Goal: Information Seeking & Learning: Learn about a topic

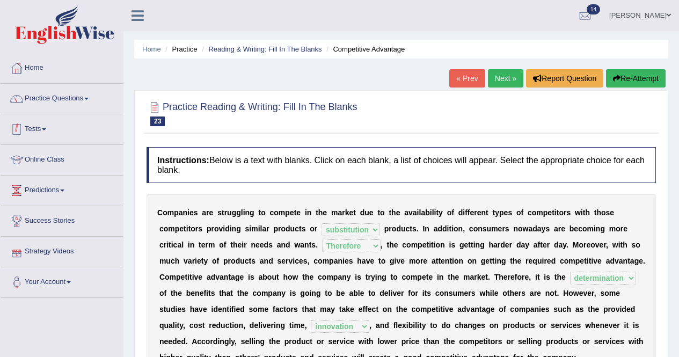
select select "substitution"
select select "Therefore"
select select "determination"
select select "innovation"
click at [46, 128] on span at bounding box center [44, 129] width 4 height 2
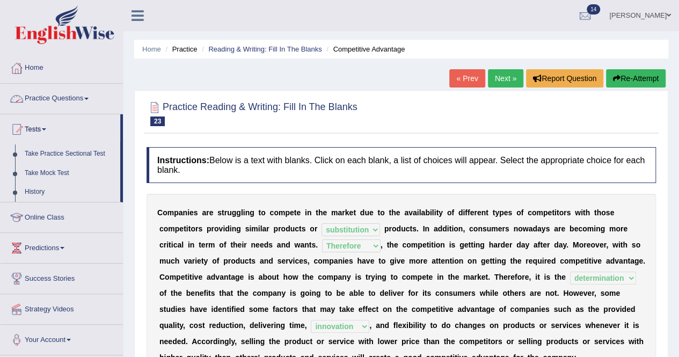
click at [88, 99] on link "Practice Questions" at bounding box center [62, 97] width 122 height 27
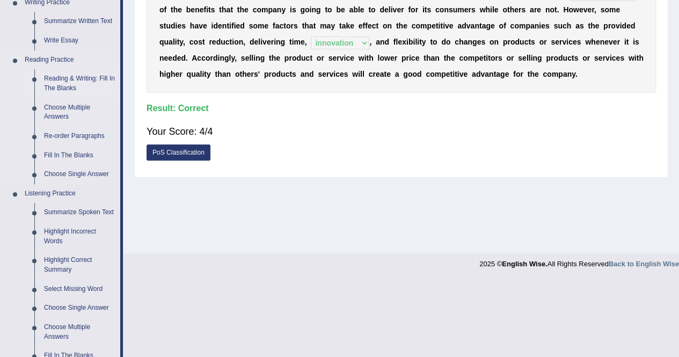
scroll to position [429, 0]
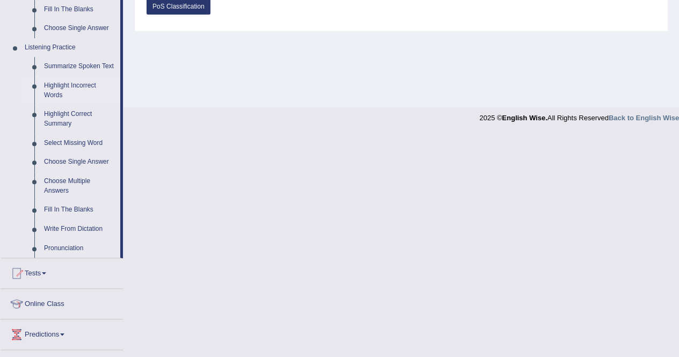
click at [53, 85] on link "Highlight Incorrect Words" at bounding box center [79, 90] width 81 height 28
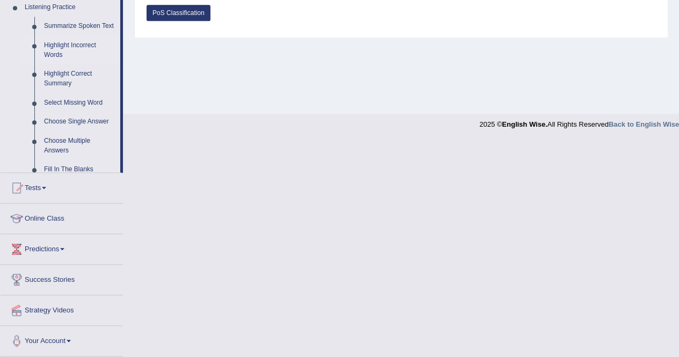
click at [53, 85] on li "Listening Practice Summarize Spoken Text Highlight Incorrect Words Highlight Co…" at bounding box center [61, 92] width 120 height 188
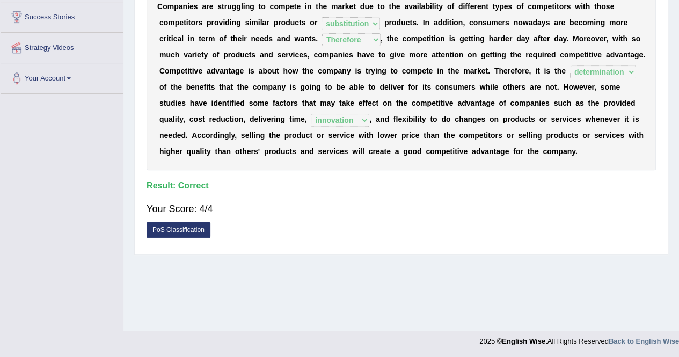
scroll to position [205, 0]
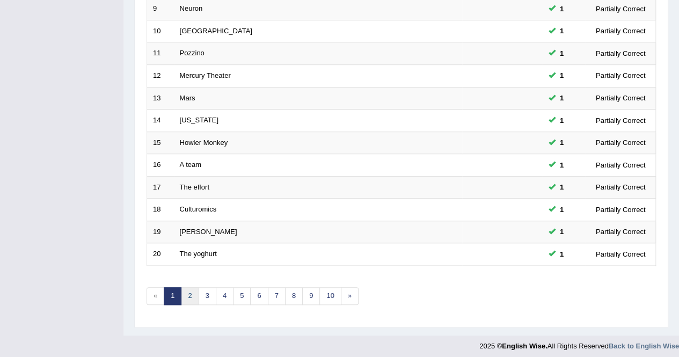
click at [185, 292] on link "2" at bounding box center [190, 296] width 18 height 18
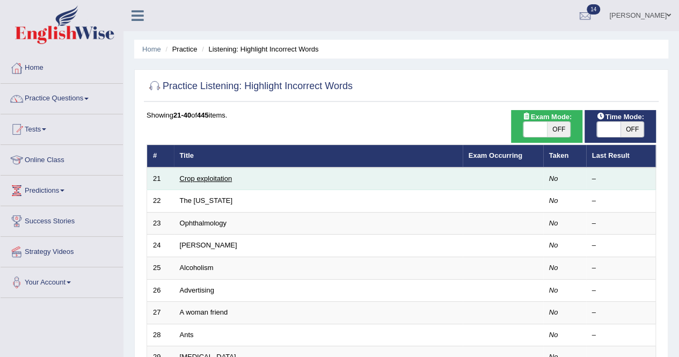
click at [202, 177] on link "Crop exploitation" at bounding box center [206, 178] width 53 height 8
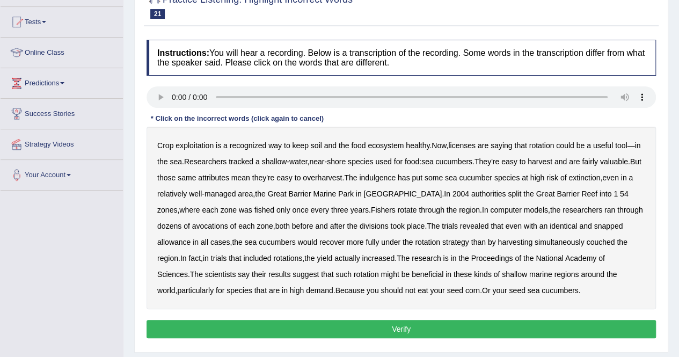
click at [467, 148] on b "licenses" at bounding box center [461, 145] width 27 height 9
click at [387, 176] on b "indulgence" at bounding box center [377, 177] width 36 height 9
click at [183, 229] on div "Crop exploitation is a recognized way to keep soil and the food ecosystem healt…" at bounding box center [400, 218] width 509 height 182
click at [192, 227] on b "avocations" at bounding box center [210, 226] width 36 height 9
click at [586, 241] on b "couched" at bounding box center [600, 242] width 28 height 9
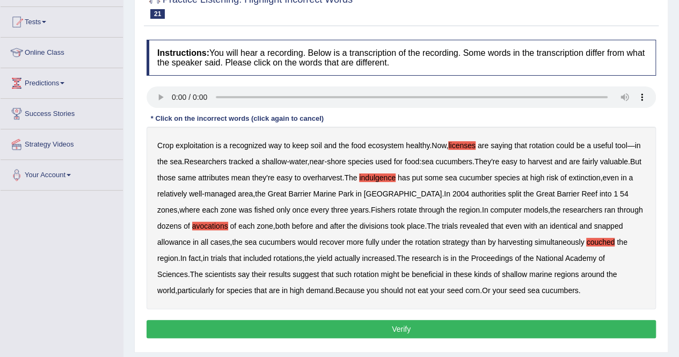
click at [401, 322] on button "Verify" at bounding box center [400, 329] width 509 height 18
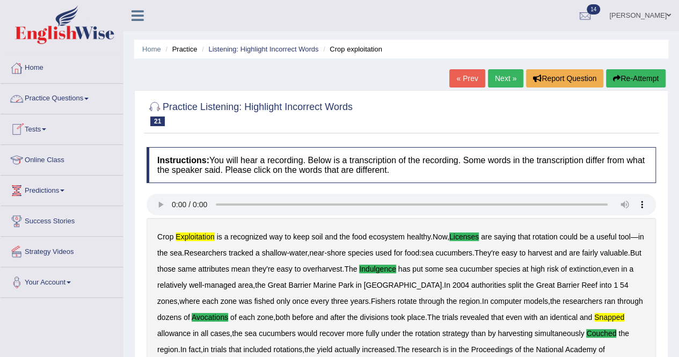
click at [89, 94] on link "Practice Questions" at bounding box center [62, 97] width 122 height 27
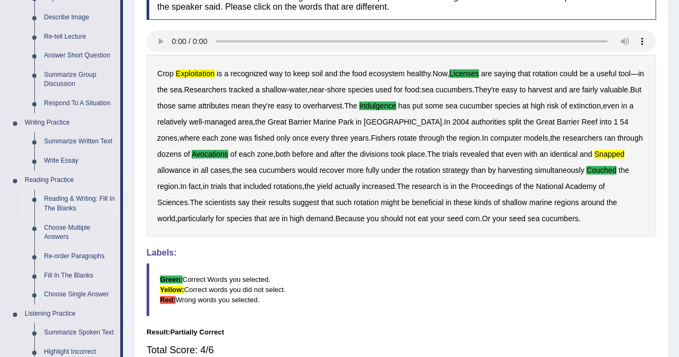
scroll to position [215, 0]
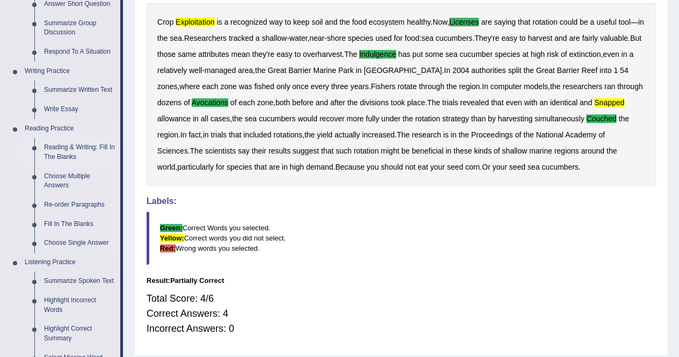
click at [65, 146] on link "Reading & Writing: Fill In The Blanks" at bounding box center [79, 152] width 81 height 28
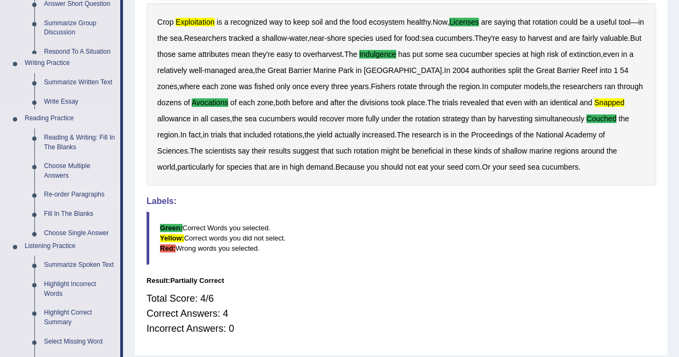
click at [65, 146] on ul "Speaking Practice Read Aloud Repeat Sentence Describe Image Re-tell Lecture Ans…" at bounding box center [61, 169] width 120 height 540
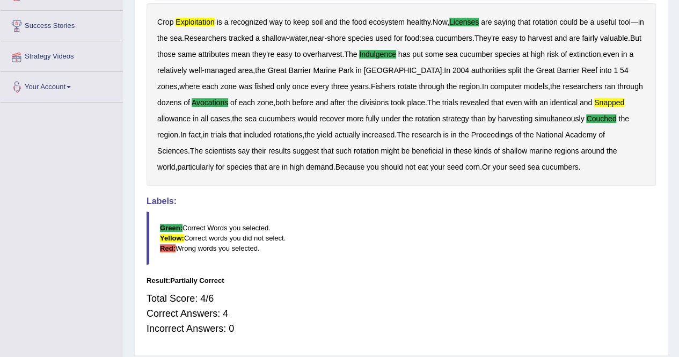
scroll to position [247, 0]
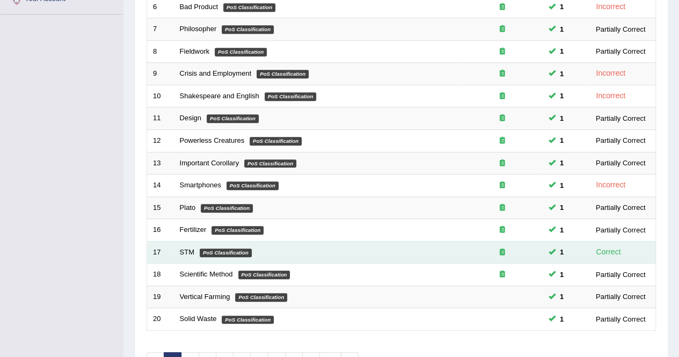
scroll to position [348, 0]
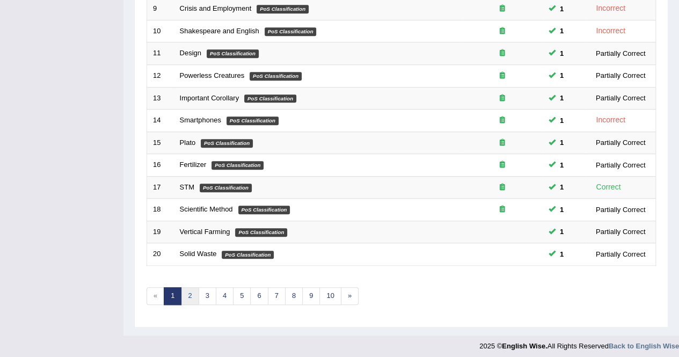
click at [193, 293] on link "2" at bounding box center [190, 296] width 18 height 18
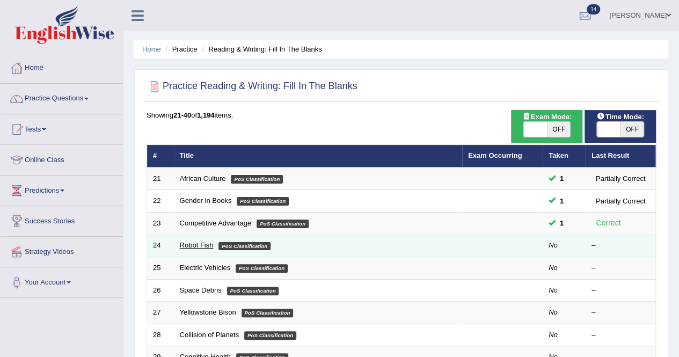
click at [191, 243] on link "Robot Fish" at bounding box center [197, 245] width 34 height 8
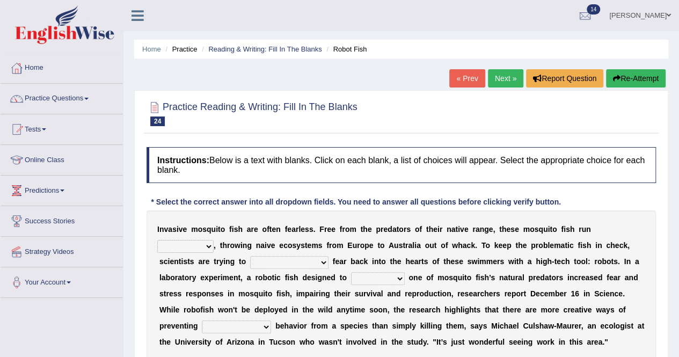
click at [208, 247] on select "occupant flippant rampant concordant" at bounding box center [185, 246] width 56 height 13
click at [218, 277] on b "r" at bounding box center [218, 277] width 3 height 9
click at [298, 262] on select "accept spike strike [PERSON_NAME]" at bounding box center [289, 262] width 78 height 13
select select "accept"
click at [250, 256] on select "accept spike strike [PERSON_NAME]" at bounding box center [289, 262] width 78 height 13
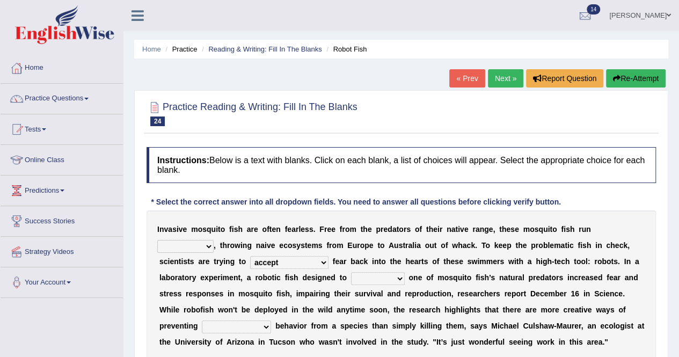
click at [400, 277] on select "bequest mimic battle conquest" at bounding box center [378, 278] width 54 height 13
select select "battle"
click at [351, 272] on select "bequest mimic battle conquest" at bounding box center [378, 278] width 54 height 13
click at [266, 326] on select "unprivileged unprecedented uncharted unwanted" at bounding box center [236, 326] width 69 height 13
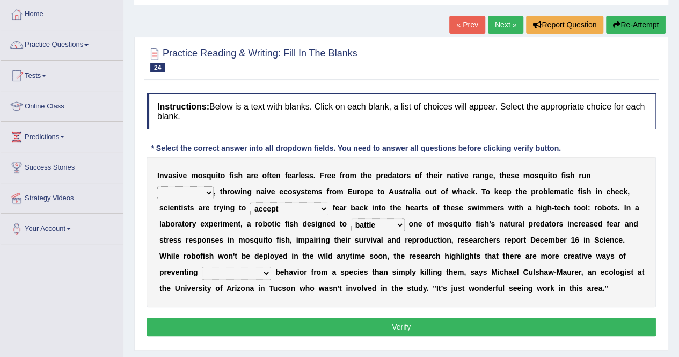
click at [264, 272] on select "unprivileged unprecedented uncharted unwanted" at bounding box center [236, 273] width 69 height 13
select select "unprecedented"
click at [202, 267] on select "unprivileged unprecedented uncharted unwanted" at bounding box center [236, 273] width 69 height 13
click at [208, 191] on select "occupant flippant rampant concordant" at bounding box center [185, 192] width 56 height 13
select select "concordant"
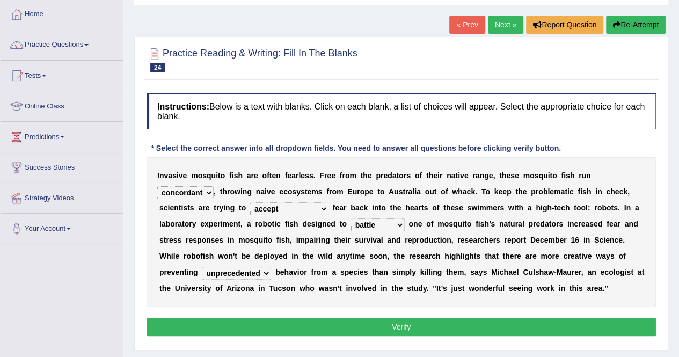
click at [157, 186] on select "occupant flippant rampant concordant" at bounding box center [185, 192] width 56 height 13
click at [307, 330] on button "Verify" at bounding box center [400, 327] width 509 height 18
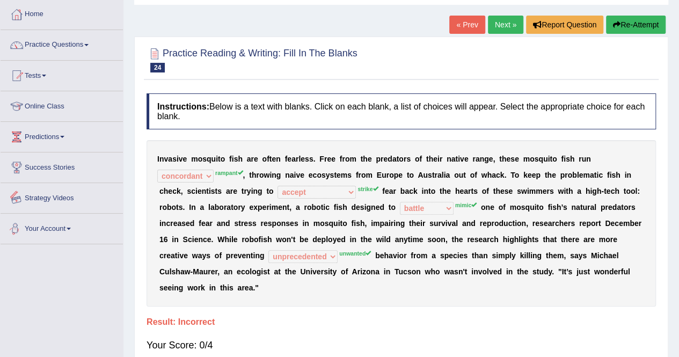
scroll to position [0, 0]
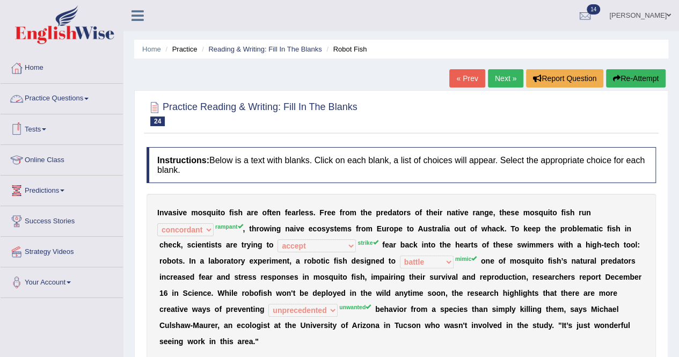
click at [90, 95] on link "Practice Questions" at bounding box center [62, 97] width 122 height 27
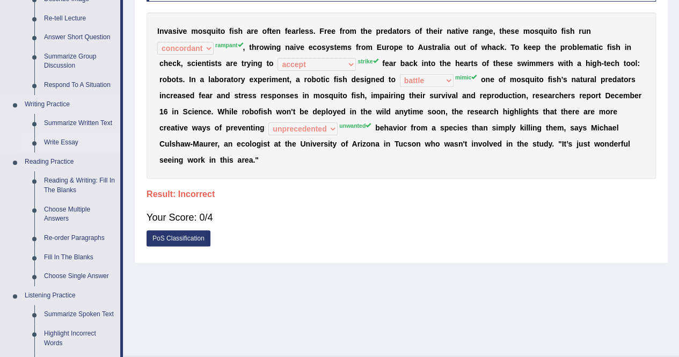
scroll to position [215, 0]
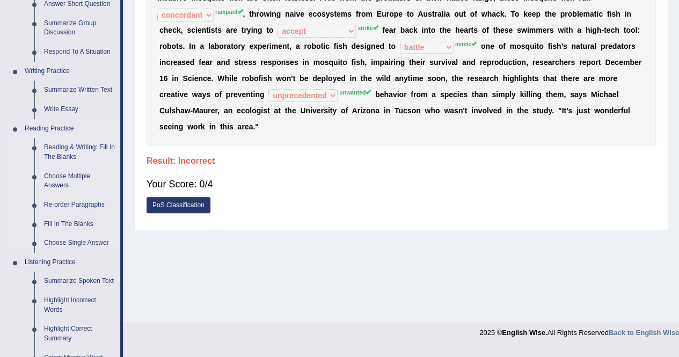
click at [59, 181] on link "Choose Multiple Answers" at bounding box center [79, 181] width 81 height 28
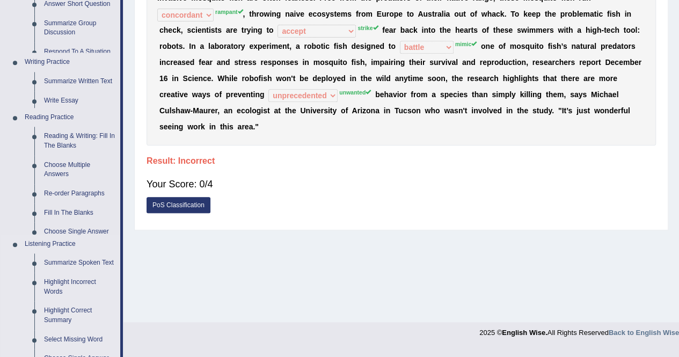
click at [59, 181] on ul "Speaking Practice Read Aloud Repeat Sentence Describe Image Re-tell Lecture Ans…" at bounding box center [61, 166] width 120 height 535
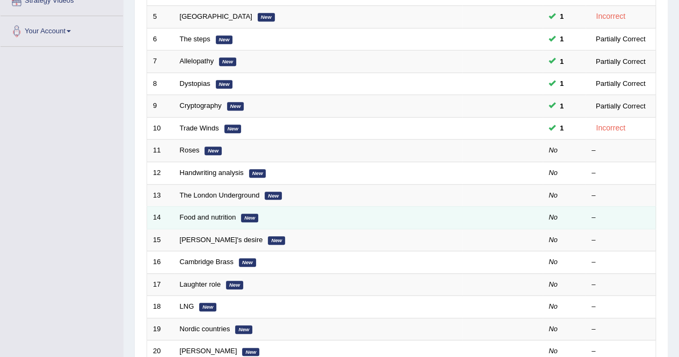
scroll to position [268, 0]
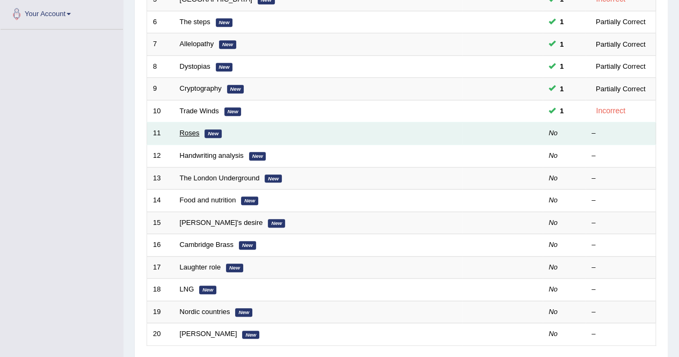
click at [186, 129] on link "Roses" at bounding box center [190, 133] width 20 height 8
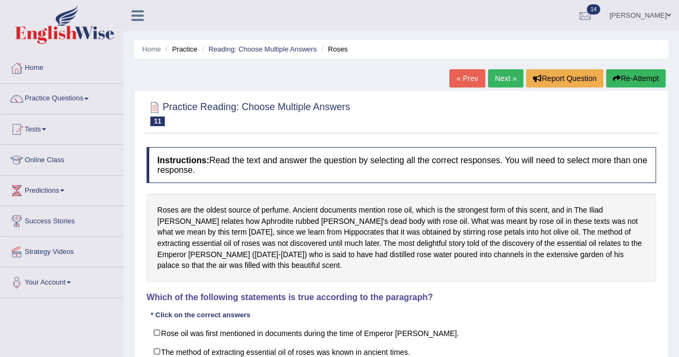
click at [87, 97] on link "Practice Questions" at bounding box center [62, 97] width 122 height 27
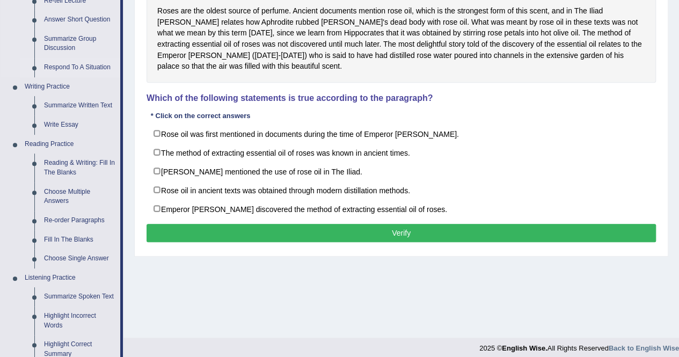
scroll to position [215, 0]
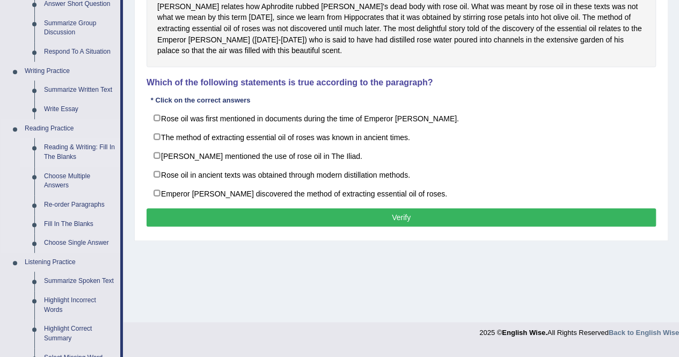
click at [67, 144] on link "Reading & Writing: Fill In The Blanks" at bounding box center [79, 152] width 81 height 28
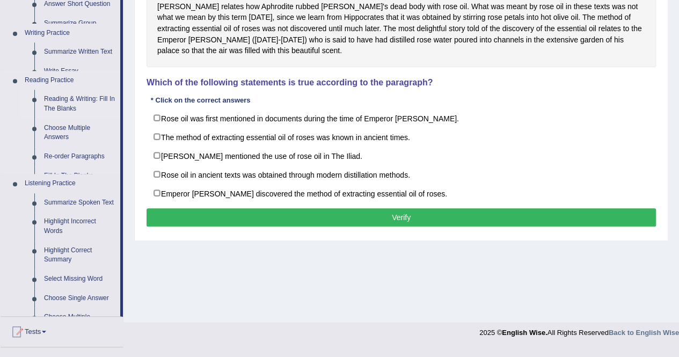
click at [67, 144] on ul "Reading & Writing: Fill In The Blanks Choose Multiple Answers Re-order Paragrap…" at bounding box center [70, 132] width 100 height 84
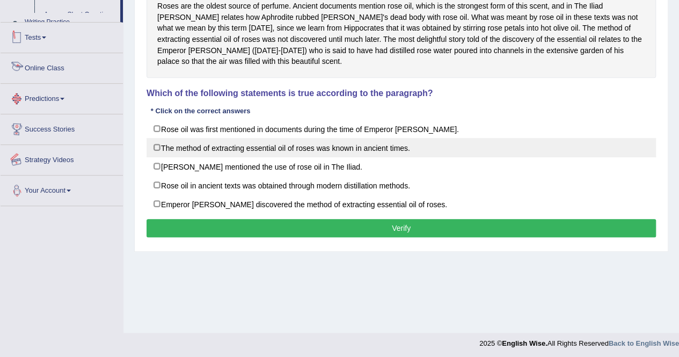
scroll to position [206, 0]
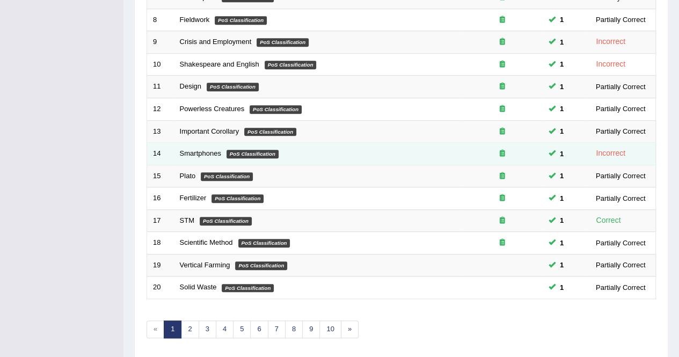
scroll to position [348, 0]
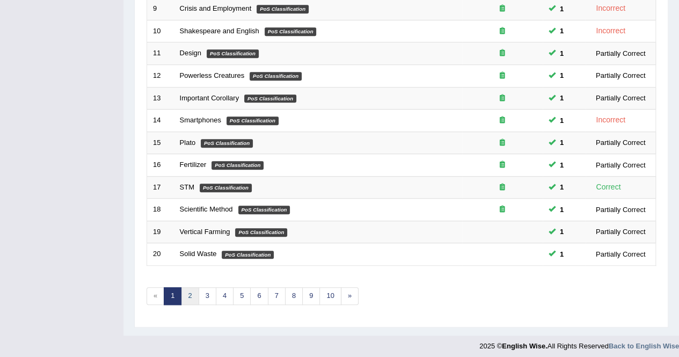
click at [189, 294] on link "2" at bounding box center [190, 296] width 18 height 18
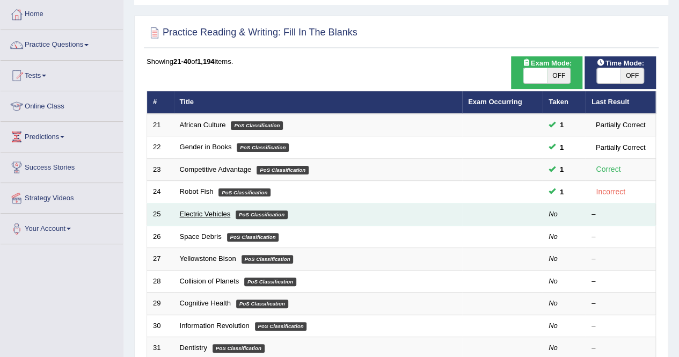
click at [218, 212] on link "Electric Vehicles" at bounding box center [205, 214] width 51 height 8
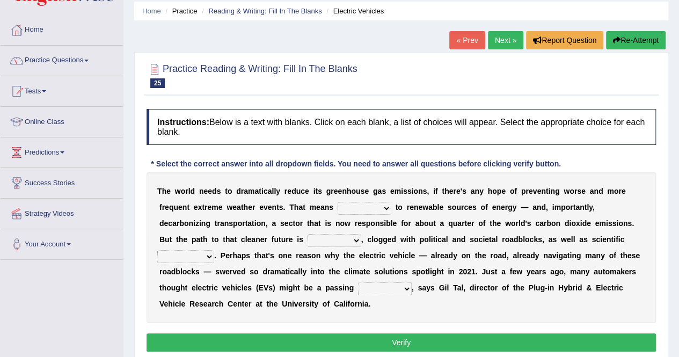
scroll to position [54, 0]
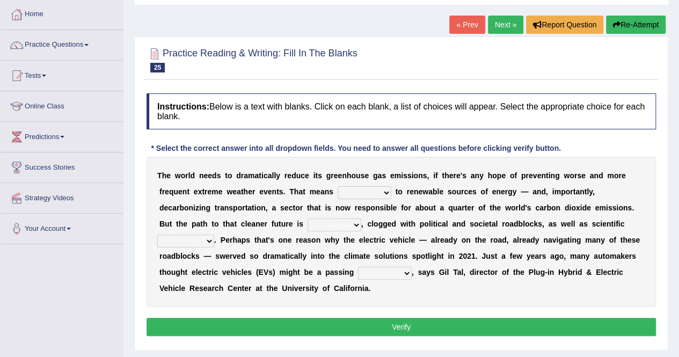
click at [386, 190] on select "grafting drafting crafting shifting" at bounding box center [364, 192] width 54 height 13
click at [310, 211] on b "h" at bounding box center [311, 207] width 5 height 9
click at [358, 223] on select "daunting daunted daunt dauntless" at bounding box center [334, 224] width 54 height 13
click at [389, 191] on select "grafting drafting crafting shifting" at bounding box center [364, 192] width 54 height 13
select select "shifting"
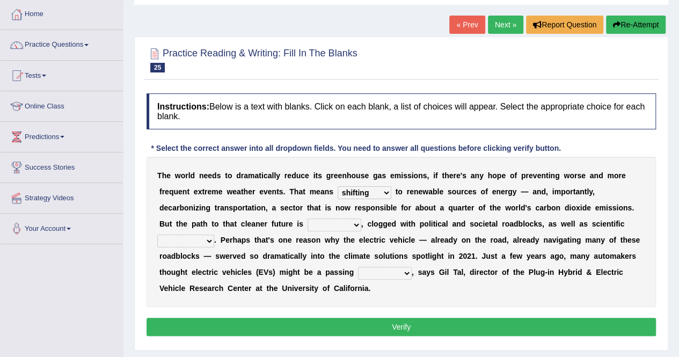
click at [337, 186] on select "grafting drafting crafting shifting" at bounding box center [364, 192] width 54 height 13
click at [355, 222] on select "daunting daunted daunt dauntless" at bounding box center [334, 224] width 54 height 13
click at [307, 218] on select "daunting daunted daunt dauntless" at bounding box center [334, 224] width 54 height 13
click at [355, 224] on select "daunting daunted daunt dauntless" at bounding box center [334, 224] width 54 height 13
select select "daunting"
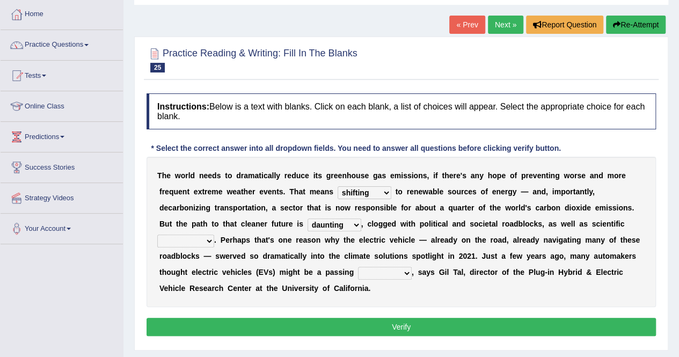
click at [307, 218] on select "daunting daunted daunt dauntless" at bounding box center [334, 224] width 54 height 13
click at [204, 240] on select "spectacles obstacles tentacles receptacles" at bounding box center [185, 240] width 57 height 13
select select "spectacles"
click at [157, 234] on select "spectacles obstacles tentacles receptacles" at bounding box center [185, 240] width 57 height 13
click at [408, 270] on select "fad gad tad lad" at bounding box center [385, 273] width 54 height 13
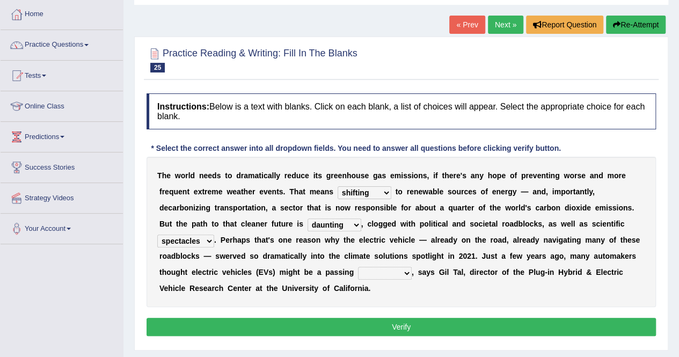
select select "lad"
click at [358, 267] on select "fad gad tad lad" at bounding box center [385, 273] width 54 height 13
click at [396, 327] on button "Verify" at bounding box center [400, 327] width 509 height 18
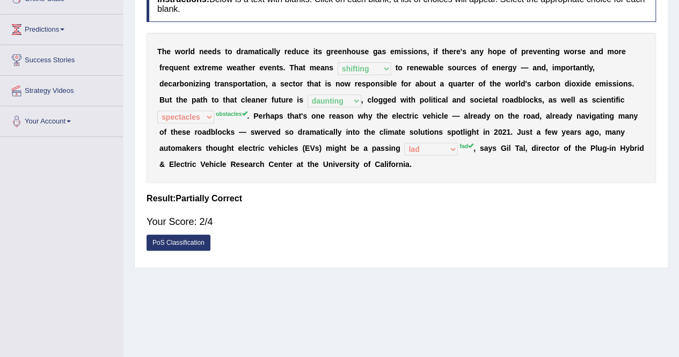
scroll to position [0, 0]
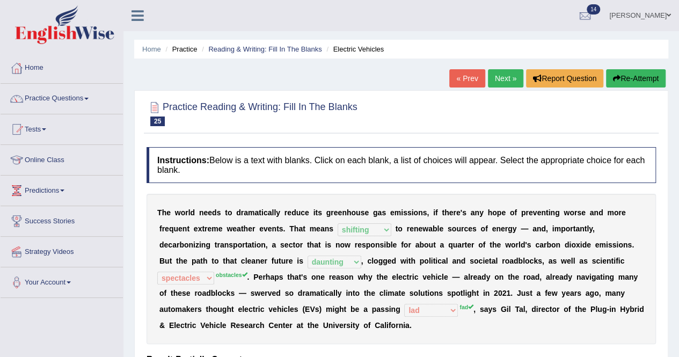
click at [501, 75] on link "Next »" at bounding box center [505, 78] width 35 height 18
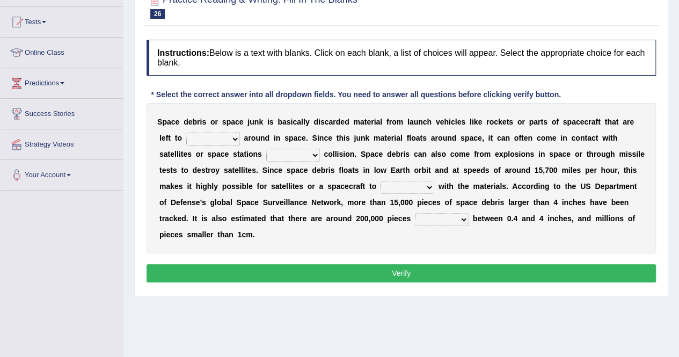
click at [238, 140] on select "twist center roam loll" at bounding box center [213, 138] width 54 height 13
select select "twist"
click at [186, 132] on select "twist center roam loll" at bounding box center [213, 138] width 54 height 13
click at [318, 155] on select "risks risk risked risking" at bounding box center [293, 155] width 54 height 13
select select "risks"
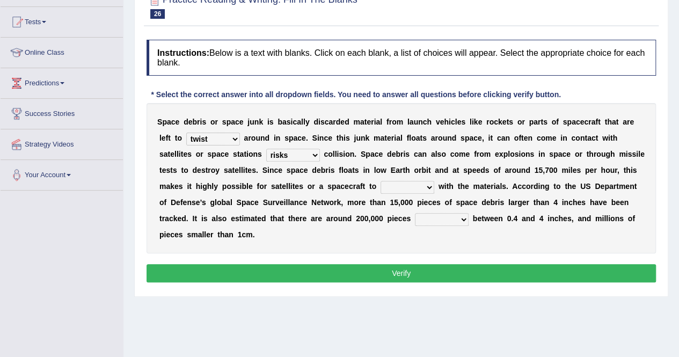
click at [266, 149] on select "risks risk risked risking" at bounding box center [293, 155] width 54 height 13
click at [426, 185] on select "collect collate collide collocate" at bounding box center [407, 187] width 54 height 13
select select "collect"
click at [380, 181] on select "collect collate collide collocate" at bounding box center [407, 187] width 54 height 13
click at [462, 214] on select "sized sizing size sizes" at bounding box center [442, 219] width 54 height 13
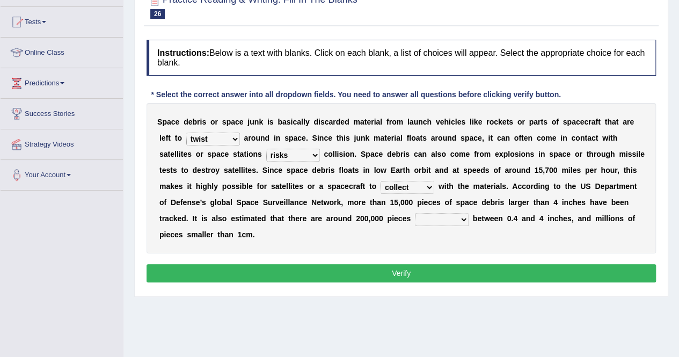
select select "size"
click at [415, 213] on select "sized sizing size sizes" at bounding box center [442, 219] width 54 height 13
drag, startPoint x: 444, startPoint y: 271, endPoint x: 445, endPoint y: 266, distance: 5.5
click at [445, 268] on button "Verify" at bounding box center [400, 273] width 509 height 18
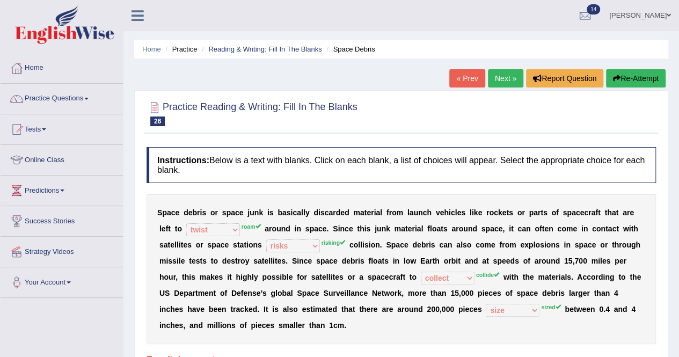
click at [494, 74] on link "Next »" at bounding box center [505, 78] width 35 height 18
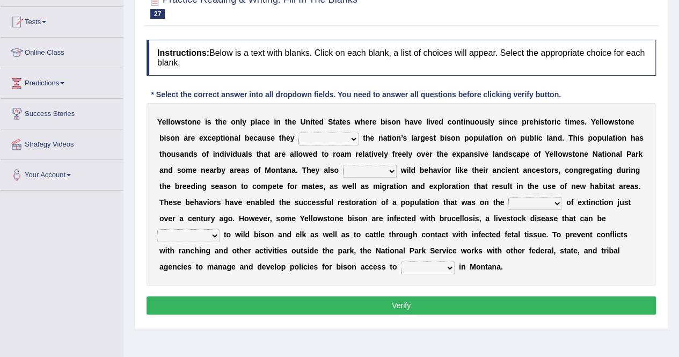
click at [351, 137] on select "congregate comprise consist compromise" at bounding box center [328, 138] width 60 height 13
select select "consist"
click at [298, 132] on select "congregate comprise consist compromise" at bounding box center [328, 138] width 60 height 13
click at [393, 168] on select "exhibit disregard resist encourage" at bounding box center [370, 171] width 54 height 13
select select "encourage"
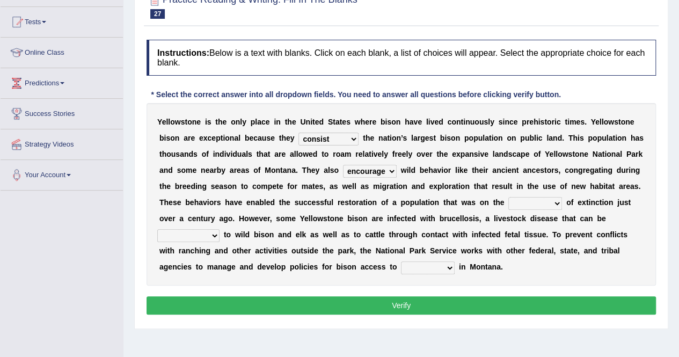
click at [343, 165] on select "exhibit disregard resist encourage" at bounding box center [370, 171] width 54 height 13
click at [557, 203] on select "brine brink danger brindle" at bounding box center [535, 203] width 54 height 13
select select "danger"
click at [508, 197] on select "brine brink danger brindle" at bounding box center [535, 203] width 54 height 13
click at [214, 234] on select "transplanted transported transgressed transmitted" at bounding box center [188, 235] width 62 height 13
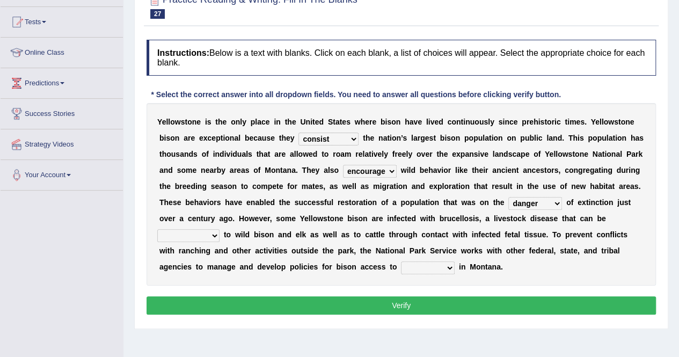
select select "transported"
click at [157, 229] on select "transplanted transported transgressed transmitted" at bounding box center [188, 235] width 62 height 13
click at [450, 266] on select "habitat habitat habitant food" at bounding box center [428, 267] width 54 height 13
select select "food"
click at [401, 261] on select "habitat habitat habitant food" at bounding box center [428, 267] width 54 height 13
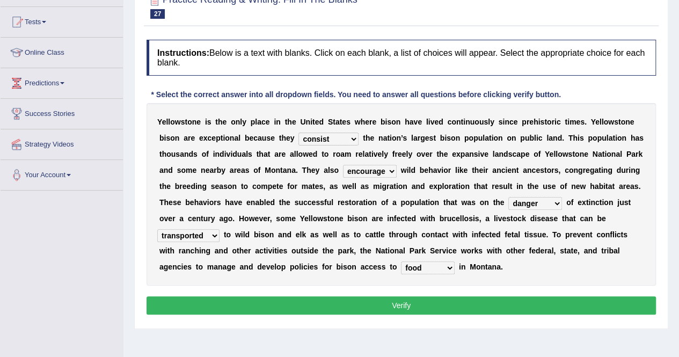
click at [426, 303] on button "Verify" at bounding box center [400, 305] width 509 height 18
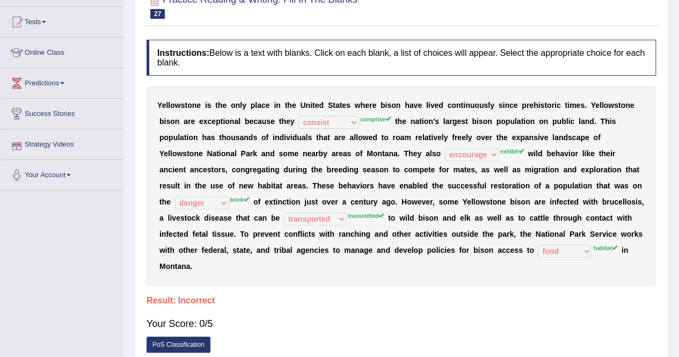
drag, startPoint x: 686, startPoint y: 142, endPoint x: 686, endPoint y: 120, distance: 22.5
drag, startPoint x: 686, startPoint y: 120, endPoint x: 388, endPoint y: 195, distance: 307.0
click at [367, 205] on div "Y e l l o w s t o n e i s t h e o n l y p l a c e i n t h e U n i t e d S t a t…" at bounding box center [400, 185] width 509 height 198
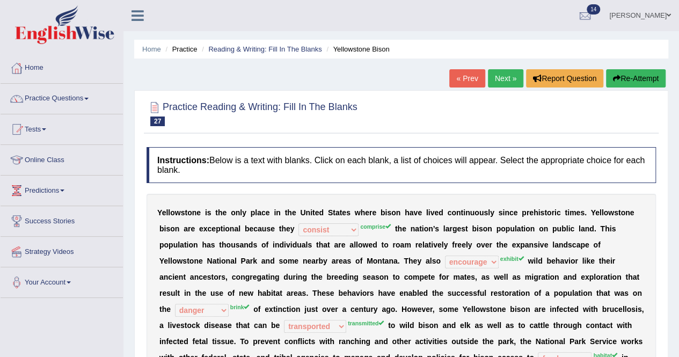
click at [501, 82] on link "Next »" at bounding box center [505, 78] width 35 height 18
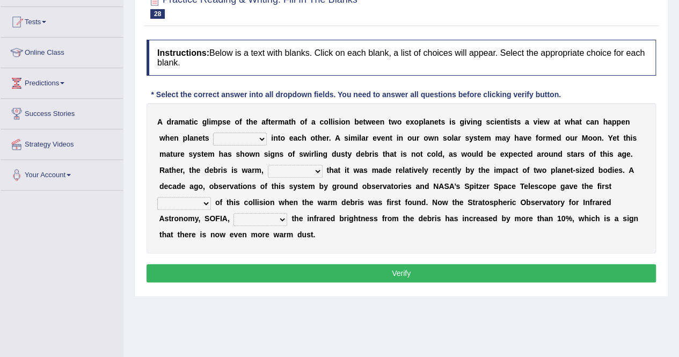
click at [235, 139] on select "crash explore roam implode" at bounding box center [240, 138] width 54 height 13
select select "crash"
click at [213, 132] on select "crash explore roam implode" at bounding box center [240, 138] width 54 height 13
click at [259, 142] on select "crash explore roam implode" at bounding box center [240, 138] width 54 height 13
click at [213, 132] on select "crash explore roam implode" at bounding box center [240, 138] width 54 height 13
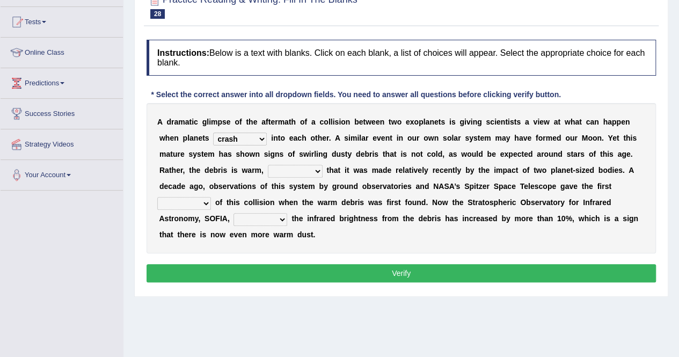
click at [289, 169] on select "reinforcing sentencing forging conducing" at bounding box center [295, 171] width 55 height 13
click at [268, 165] on select "reinforcing sentencing forging conducing" at bounding box center [295, 171] width 55 height 13
click at [304, 165] on select "reinforcing sentencing forging conducing" at bounding box center [295, 171] width 55 height 13
select select "sentencing"
click at [268, 165] on select "reinforcing sentencing forging conducing" at bounding box center [295, 171] width 55 height 13
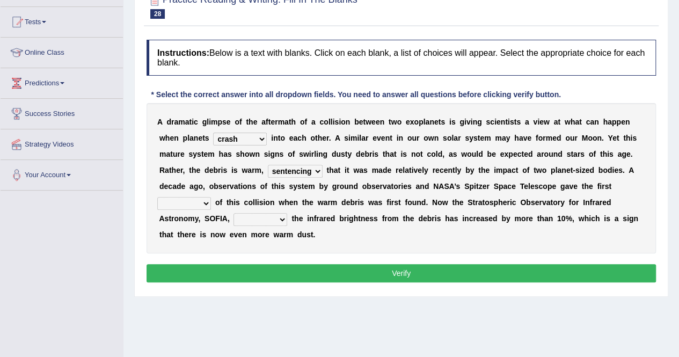
click at [310, 170] on select "reinforcing sentencing forging conducing" at bounding box center [295, 171] width 55 height 13
click at [268, 165] on select "reinforcing sentencing forging conducing" at bounding box center [295, 171] width 55 height 13
click at [200, 200] on select "pints faints hints taints" at bounding box center [184, 203] width 54 height 13
select select "hints"
click at [157, 197] on select "pints faints hints taints" at bounding box center [184, 203] width 54 height 13
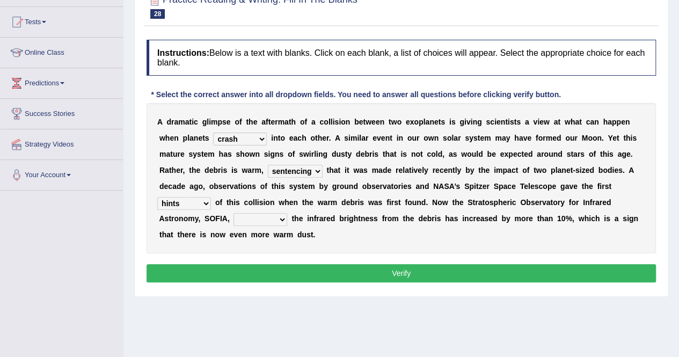
click at [256, 216] on select "concealed revealed repealed unsealed" at bounding box center [260, 219] width 54 height 13
click at [299, 227] on div "A d r a m a t i c g l i m p s e o f t h e a f t e r m a t h o f a c o l l i s i…" at bounding box center [400, 178] width 509 height 150
click at [279, 224] on select "concealed revealed repealed unsealed" at bounding box center [260, 219] width 54 height 13
select select "revealed"
click at [233, 213] on select "concealed revealed repealed unsealed" at bounding box center [260, 219] width 54 height 13
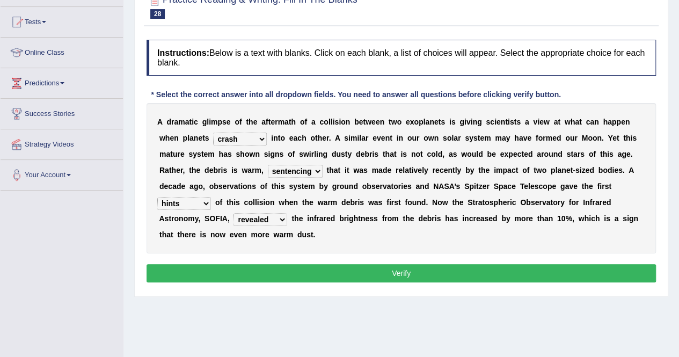
click at [275, 268] on button "Verify" at bounding box center [400, 273] width 509 height 18
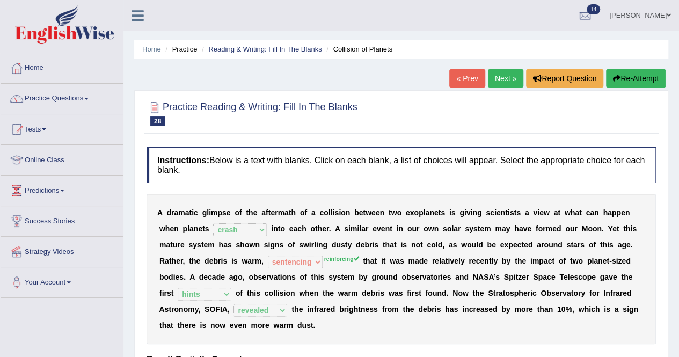
scroll to position [54, 0]
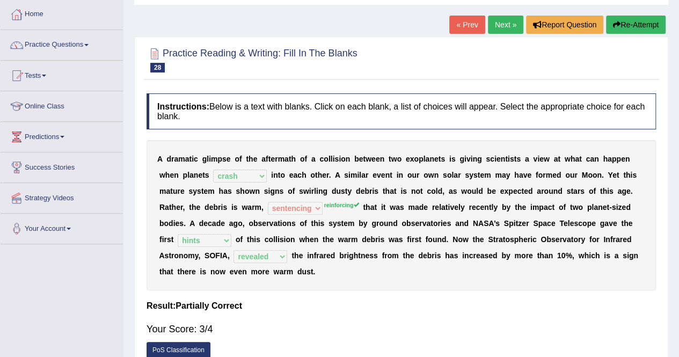
drag, startPoint x: 157, startPoint y: 156, endPoint x: 188, endPoint y: 156, distance: 31.1
click at [188, 156] on div "A d r a m a t i c g l i m p s e o f t h e a f t e r m a t h o f a c o l l i s i…" at bounding box center [400, 215] width 509 height 150
click at [492, 23] on link "Next »" at bounding box center [505, 25] width 35 height 18
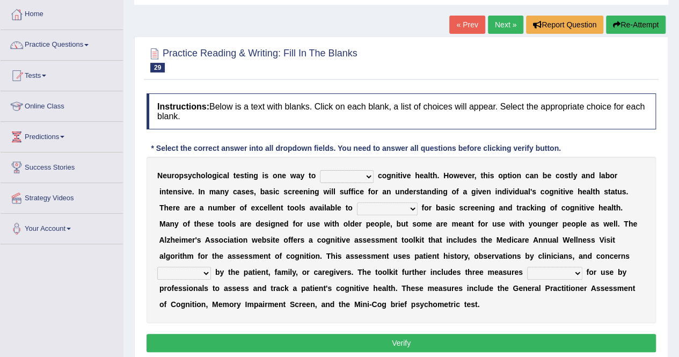
click at [367, 174] on select "obsess assess possess access" at bounding box center [347, 176] width 54 height 13
click at [320, 170] on select "obsess assess possess access" at bounding box center [347, 176] width 54 height 13
click at [367, 175] on select "obsess assess possess access" at bounding box center [347, 176] width 54 height 13
select select "access"
click at [320, 170] on select "obsess assess possess access" at bounding box center [347, 176] width 54 height 13
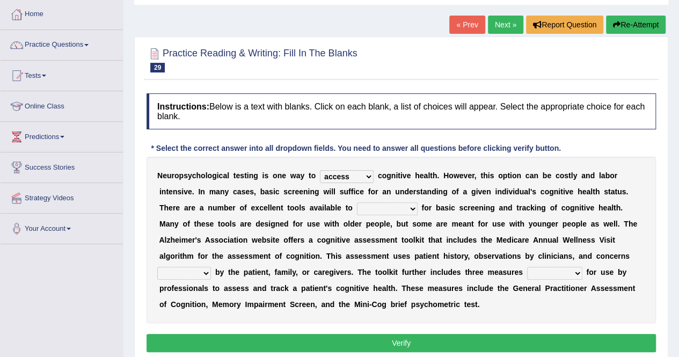
click at [409, 208] on select "stationers practitioners petitioners questioners" at bounding box center [387, 208] width 61 height 13
select select "practitioners"
click at [357, 202] on select "stationers practitioners petitioners questioners" at bounding box center [387, 208] width 61 height 13
click at [412, 207] on select "stationers practitioners petitioners questioners" at bounding box center [387, 208] width 61 height 13
click at [441, 246] on div "N e u r o p s y c h o l o g i c a l t e s t i n g i s o n e w a y t o obsess as…" at bounding box center [400, 240] width 509 height 166
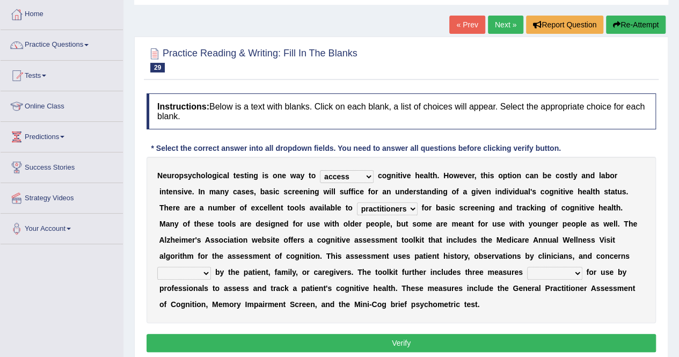
click at [206, 270] on select "raised rising arising praised" at bounding box center [184, 273] width 54 height 13
select select "raised"
click at [157, 267] on select "raised rising arising praised" at bounding box center [184, 273] width 54 height 13
click at [573, 271] on select "validated intimidated dilapidated antedated" at bounding box center [554, 273] width 55 height 13
select select "validated"
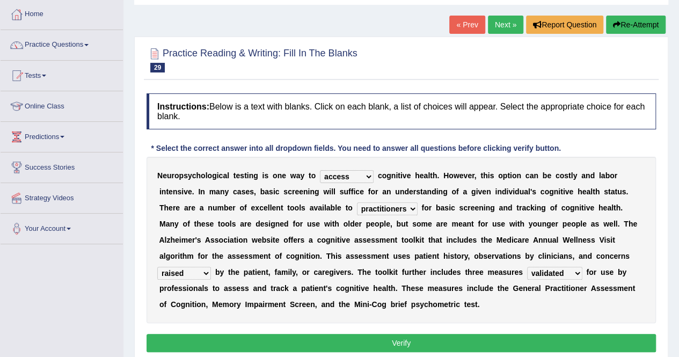
click at [527, 267] on select "validated intimidated dilapidated antedated" at bounding box center [554, 273] width 55 height 13
click at [469, 346] on button "Verify" at bounding box center [400, 343] width 509 height 18
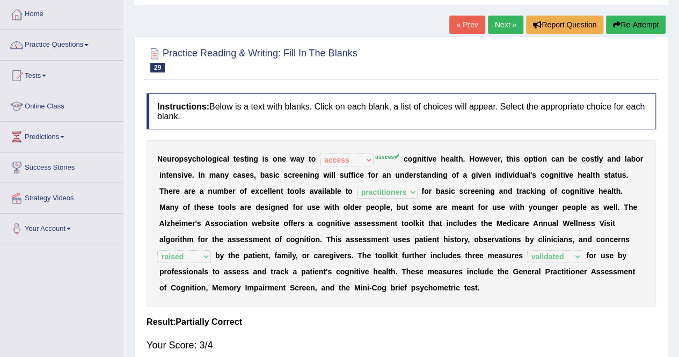
scroll to position [107, 0]
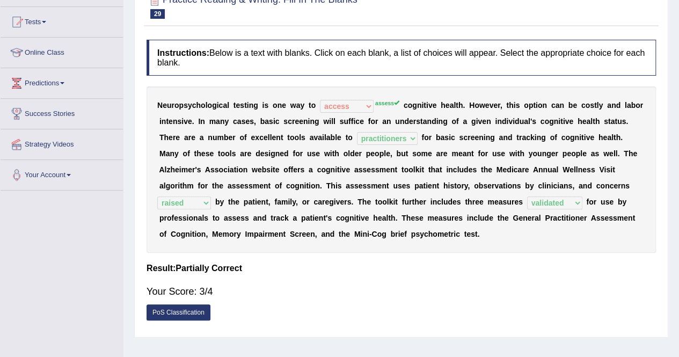
drag, startPoint x: 150, startPoint y: 102, endPoint x: 518, endPoint y: 128, distance: 368.8
click at [561, 107] on div "N e u r o p s y c h o l o g i c a l t e s t i n g i s o n e w a y t o obsess as…" at bounding box center [400, 169] width 509 height 166
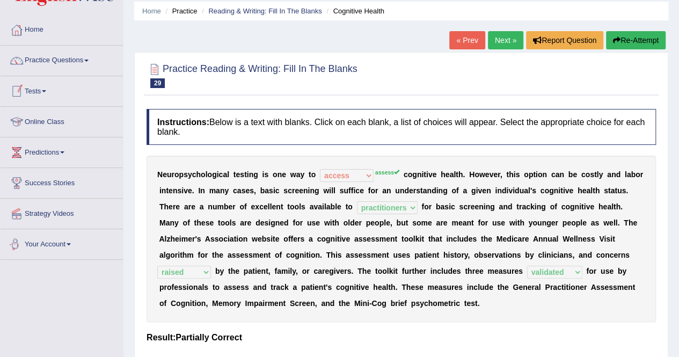
scroll to position [0, 0]
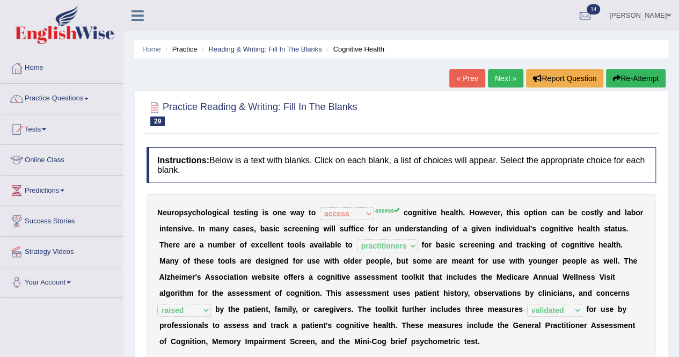
click at [46, 128] on span at bounding box center [44, 129] width 4 height 2
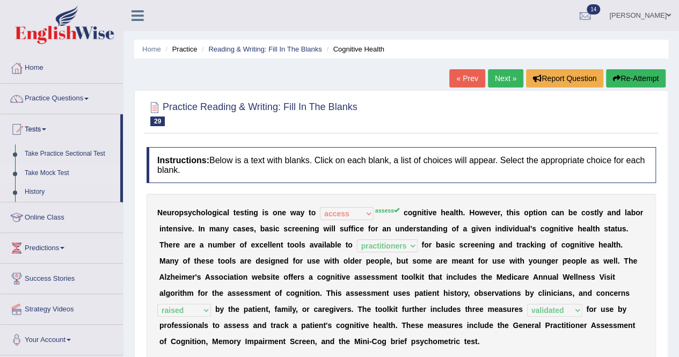
click at [45, 169] on link "Take Mock Test" at bounding box center [70, 173] width 100 height 19
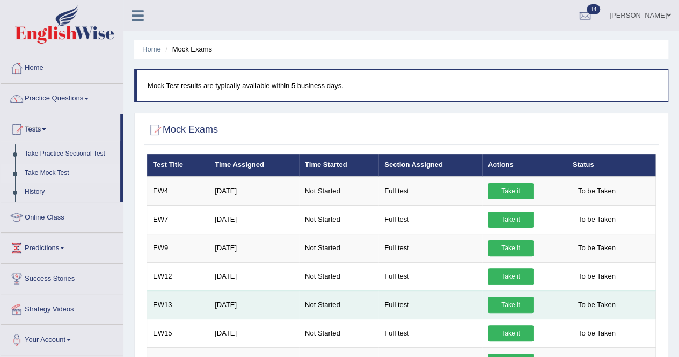
click at [511, 305] on link "Take it" at bounding box center [511, 305] width 46 height 16
click at [500, 301] on link "Take it" at bounding box center [511, 305] width 46 height 16
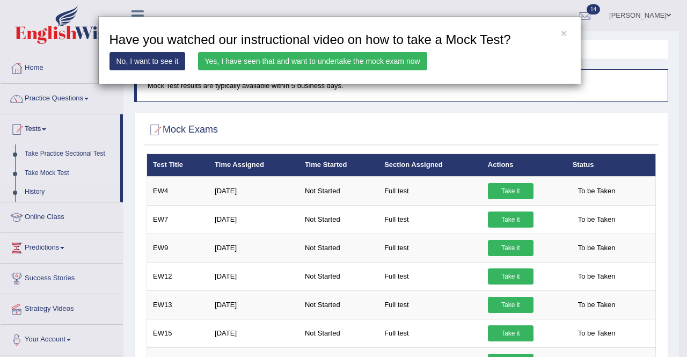
click at [288, 57] on link "Yes, I have seen that and want to undertake the mock exam now" at bounding box center [312, 61] width 229 height 18
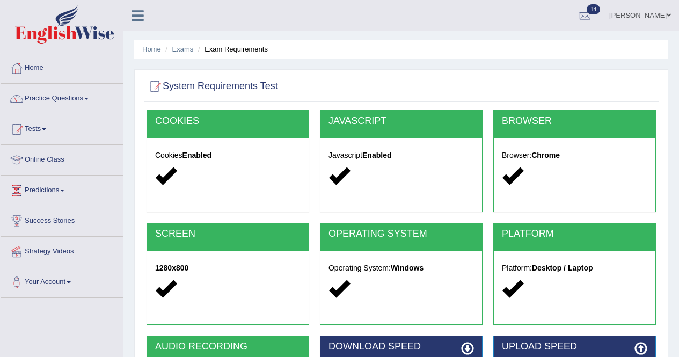
scroll to position [206, 0]
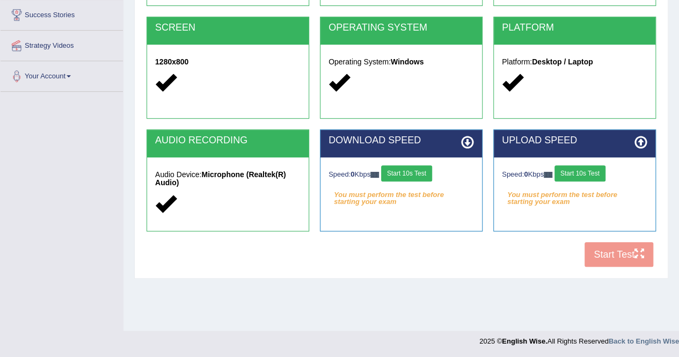
click at [393, 169] on button "Start 10s Test" at bounding box center [406, 173] width 51 height 16
click at [564, 171] on button "Start 10s Test" at bounding box center [579, 173] width 51 height 16
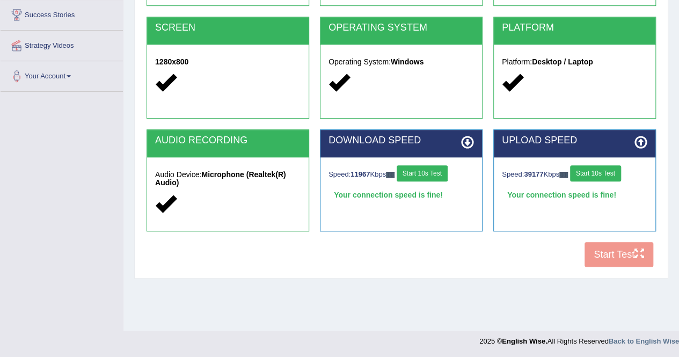
click at [604, 256] on div "COOKIES Cookies Enabled JAVASCRIPT Javascript Enabled BROWSER Browser: Chrome S…" at bounding box center [401, 88] width 514 height 369
click at [604, 256] on button "Start Test" at bounding box center [618, 254] width 69 height 25
